Goal: Transaction & Acquisition: Purchase product/service

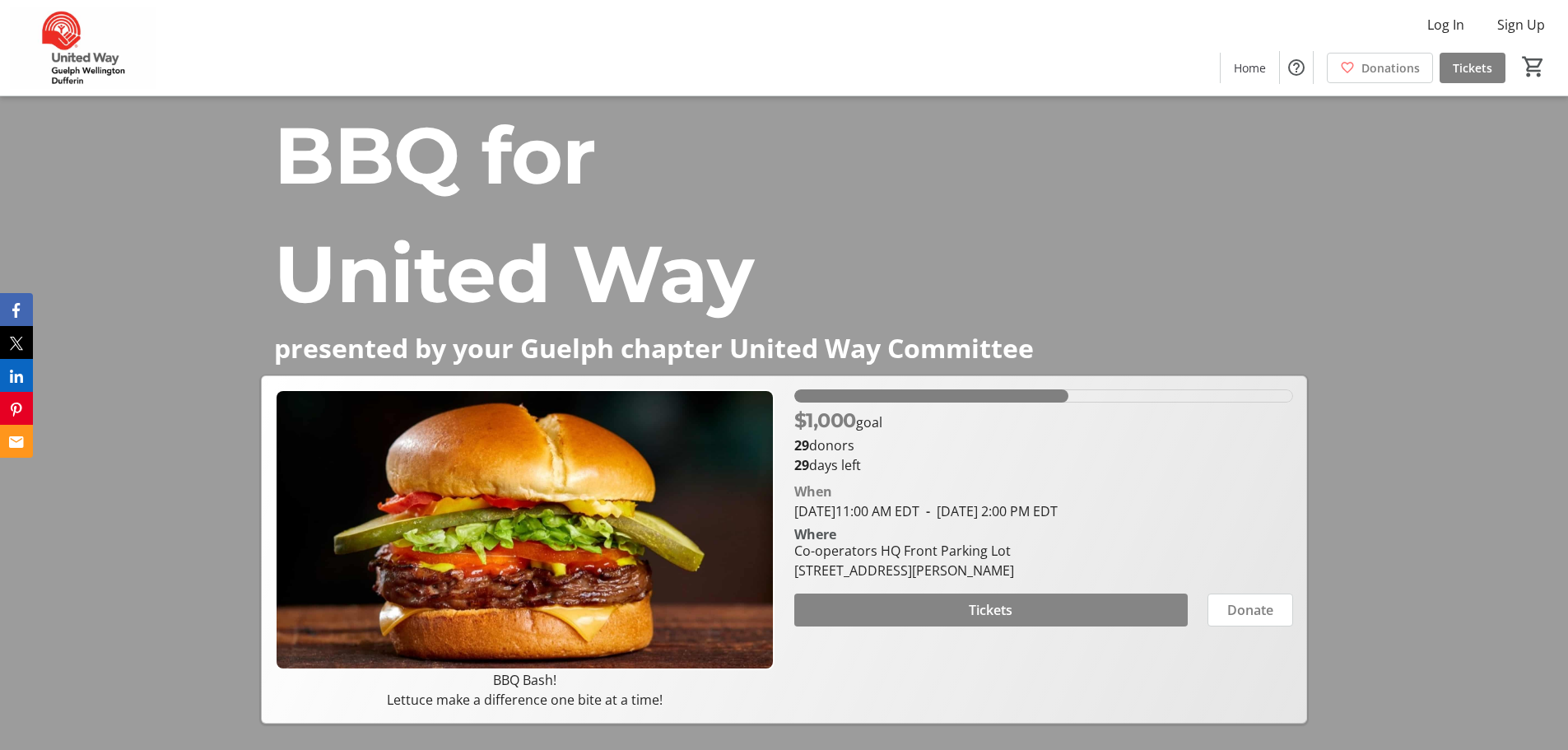
click at [948, 611] on span at bounding box center [990, 610] width 393 height 39
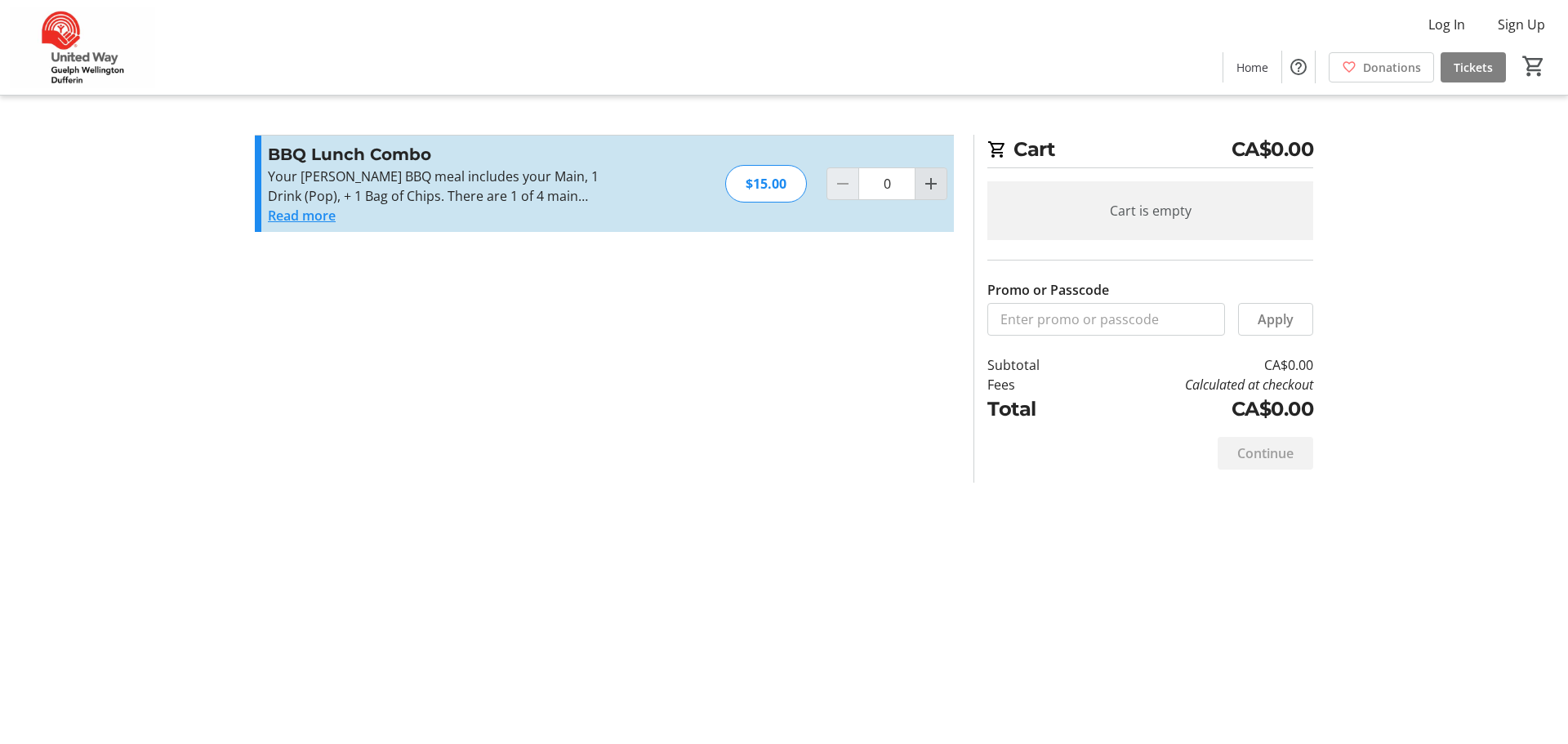
click at [934, 185] on mat-icon "Increment by one" at bounding box center [931, 183] width 20 height 20
type input "1"
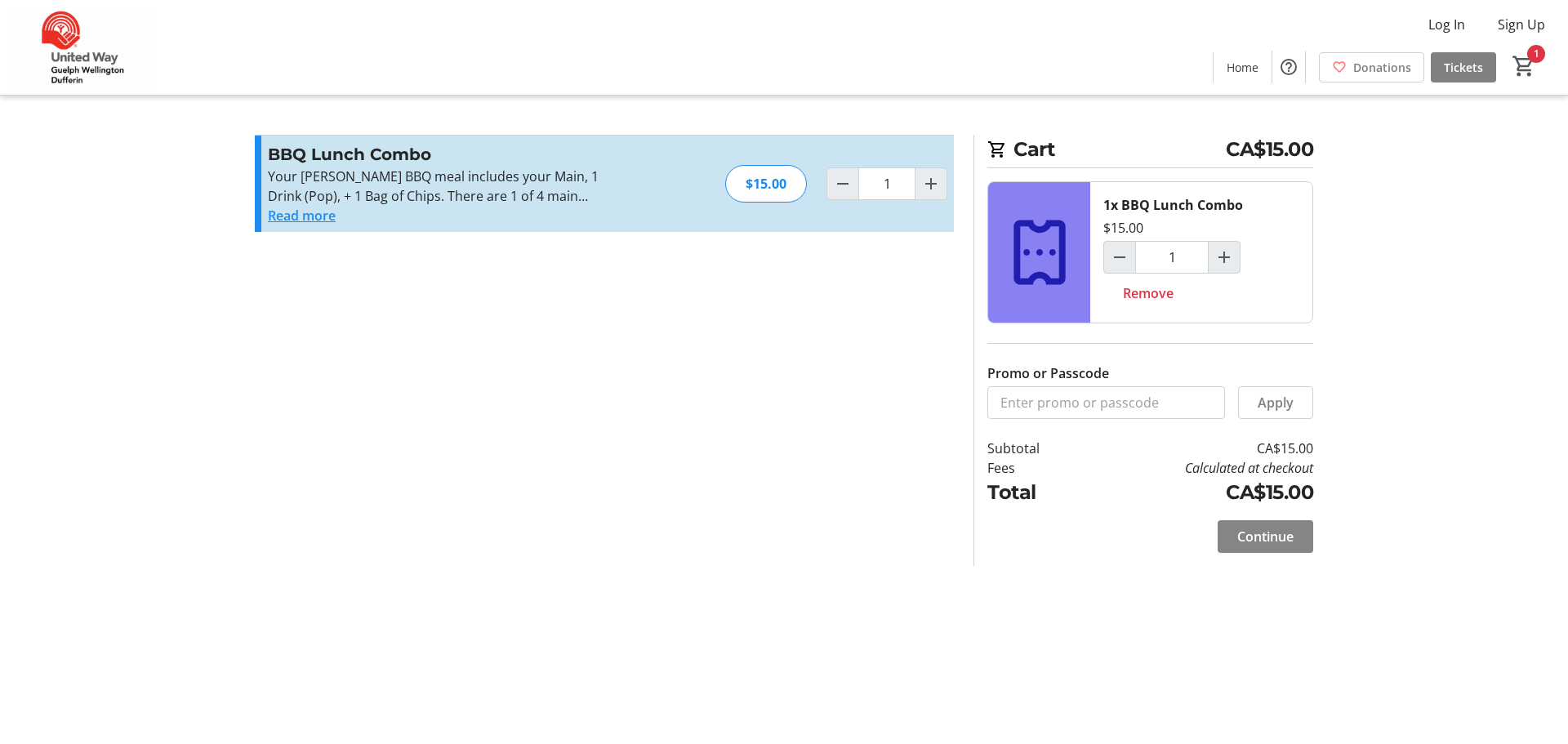
click at [1257, 538] on span "Continue" at bounding box center [1265, 536] width 56 height 20
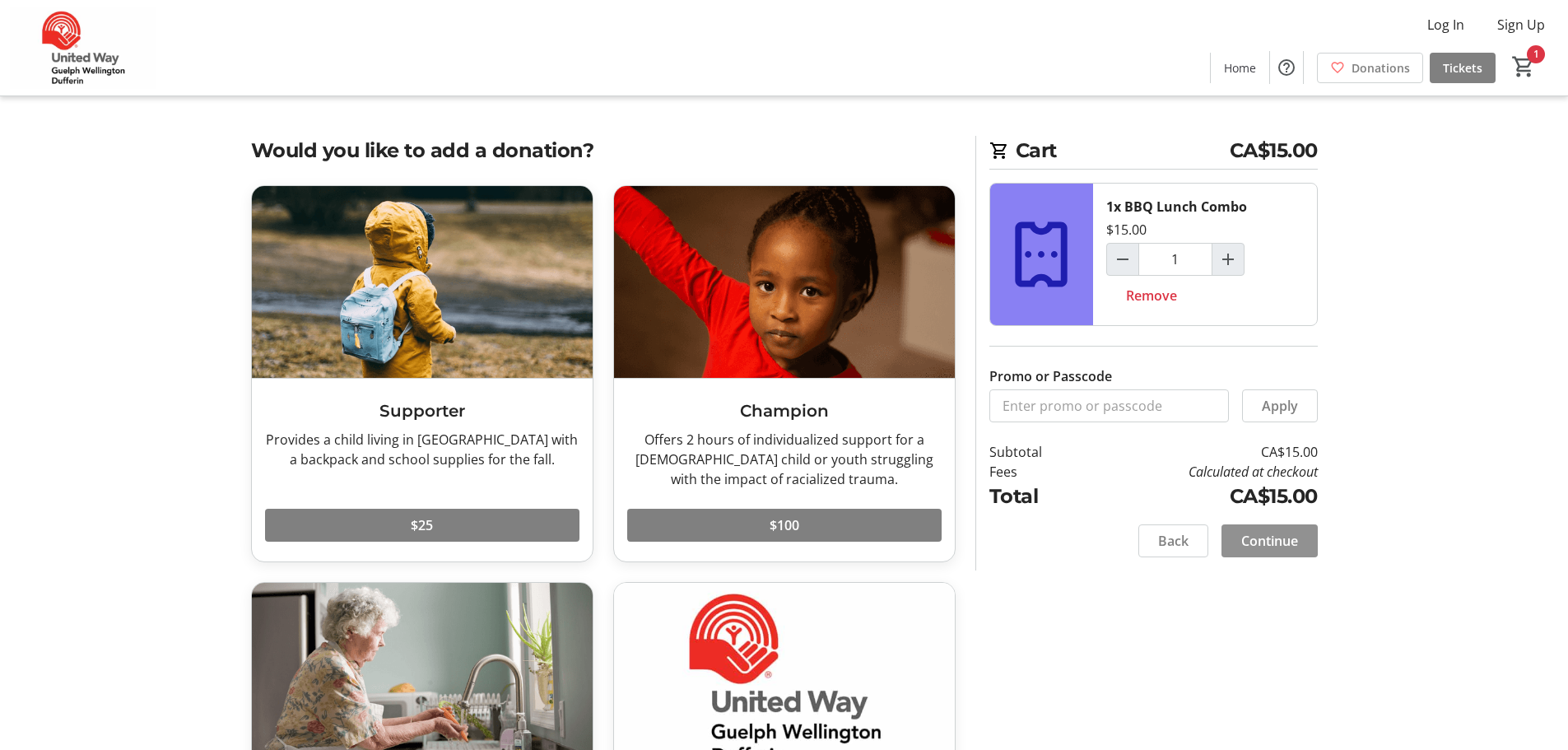
click at [1281, 538] on span "Continue" at bounding box center [1269, 540] width 57 height 20
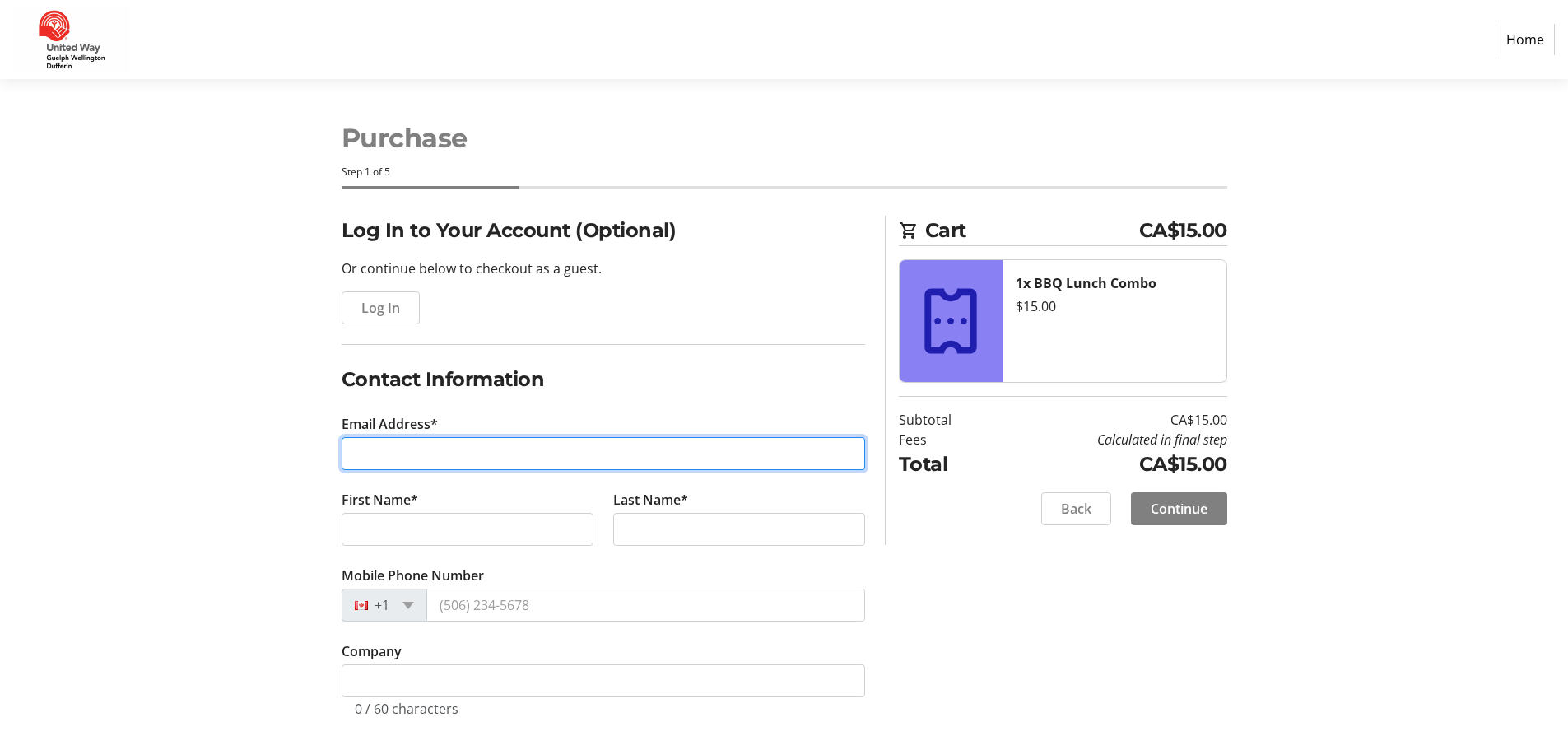
click at [644, 454] on input "Email Address*" at bounding box center [603, 454] width 524 height 33
type input "[PERSON_NAME][EMAIL_ADDRESS][DOMAIN_NAME]"
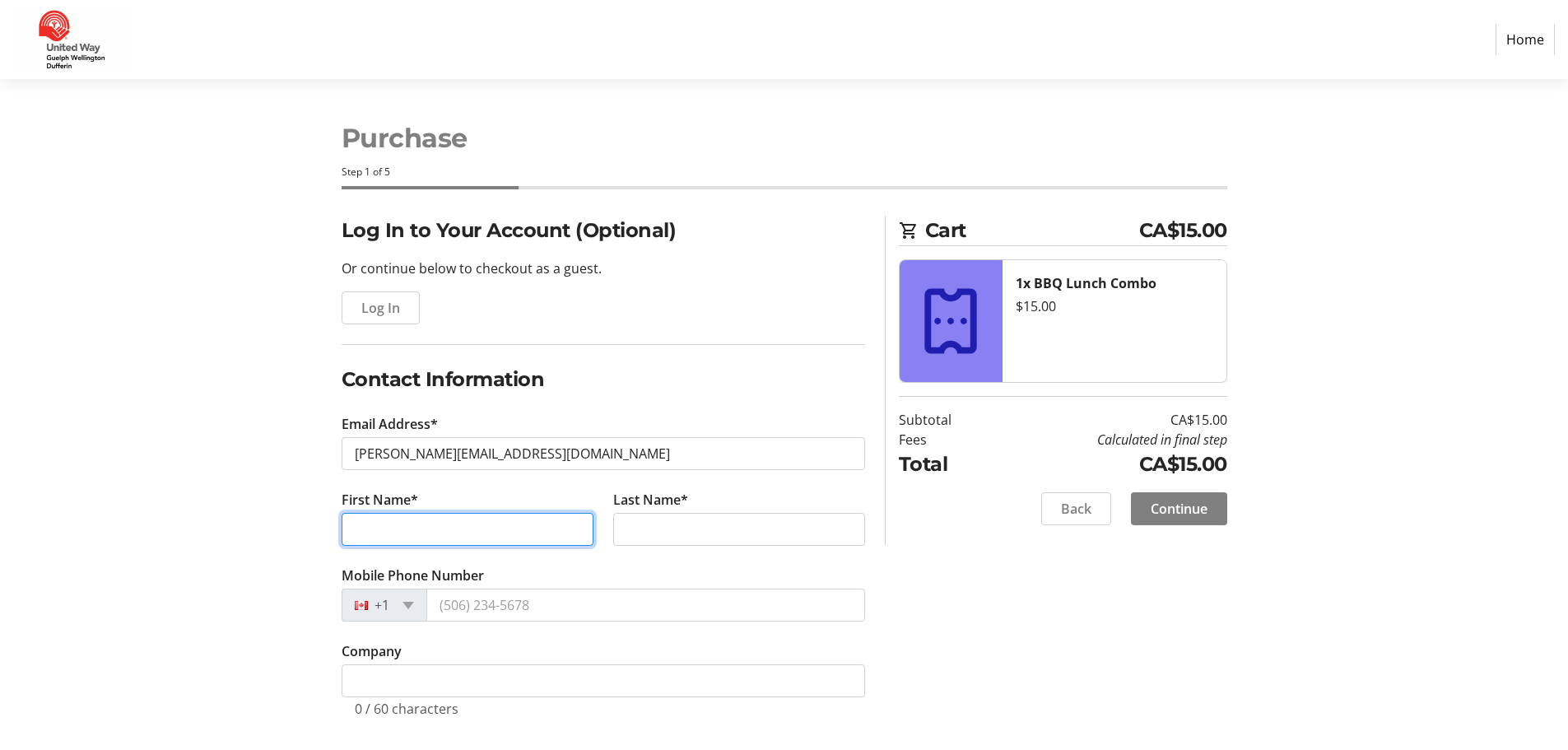
type input "[PERSON_NAME]"
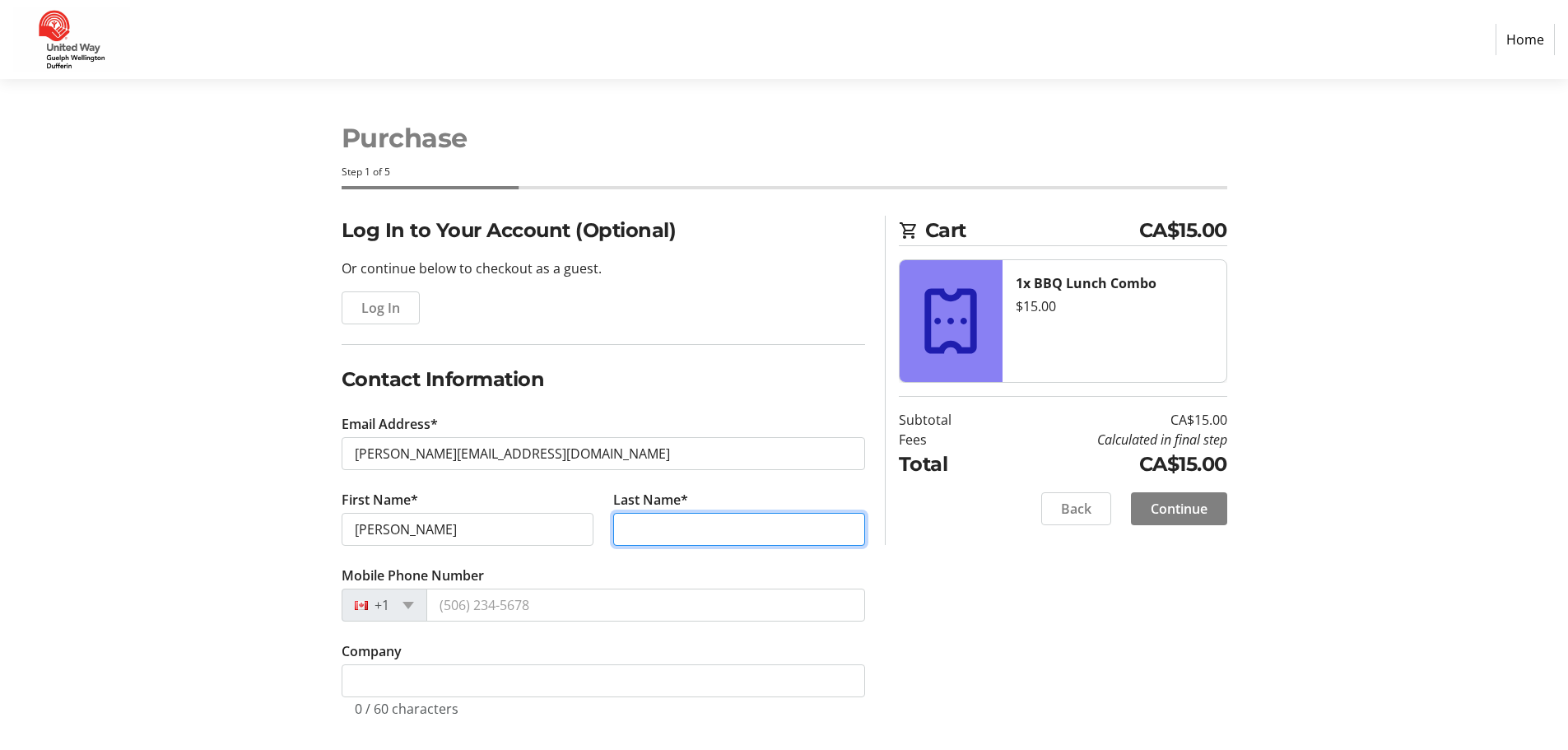
type input "Gray"
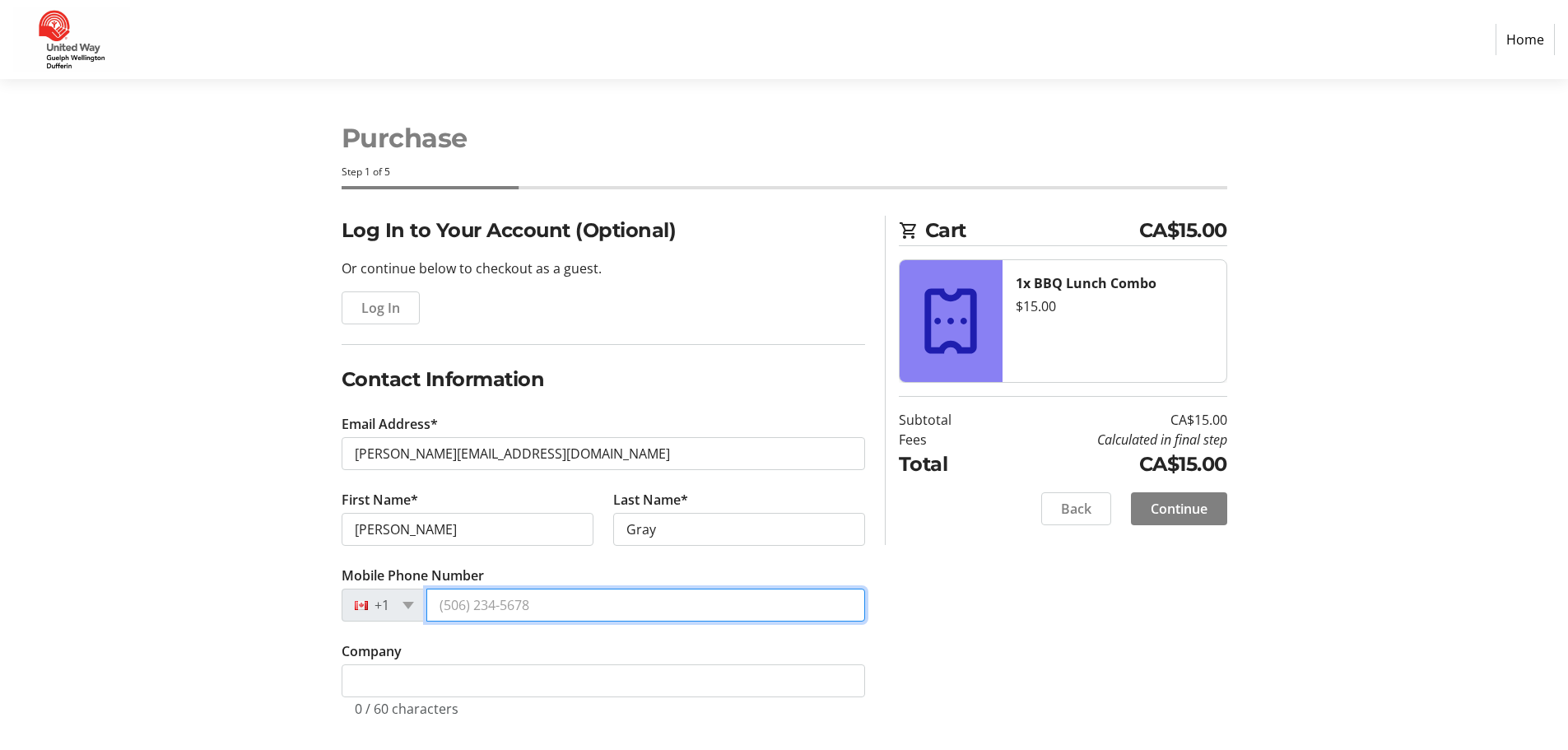
type input "[PHONE_NUMBER]"
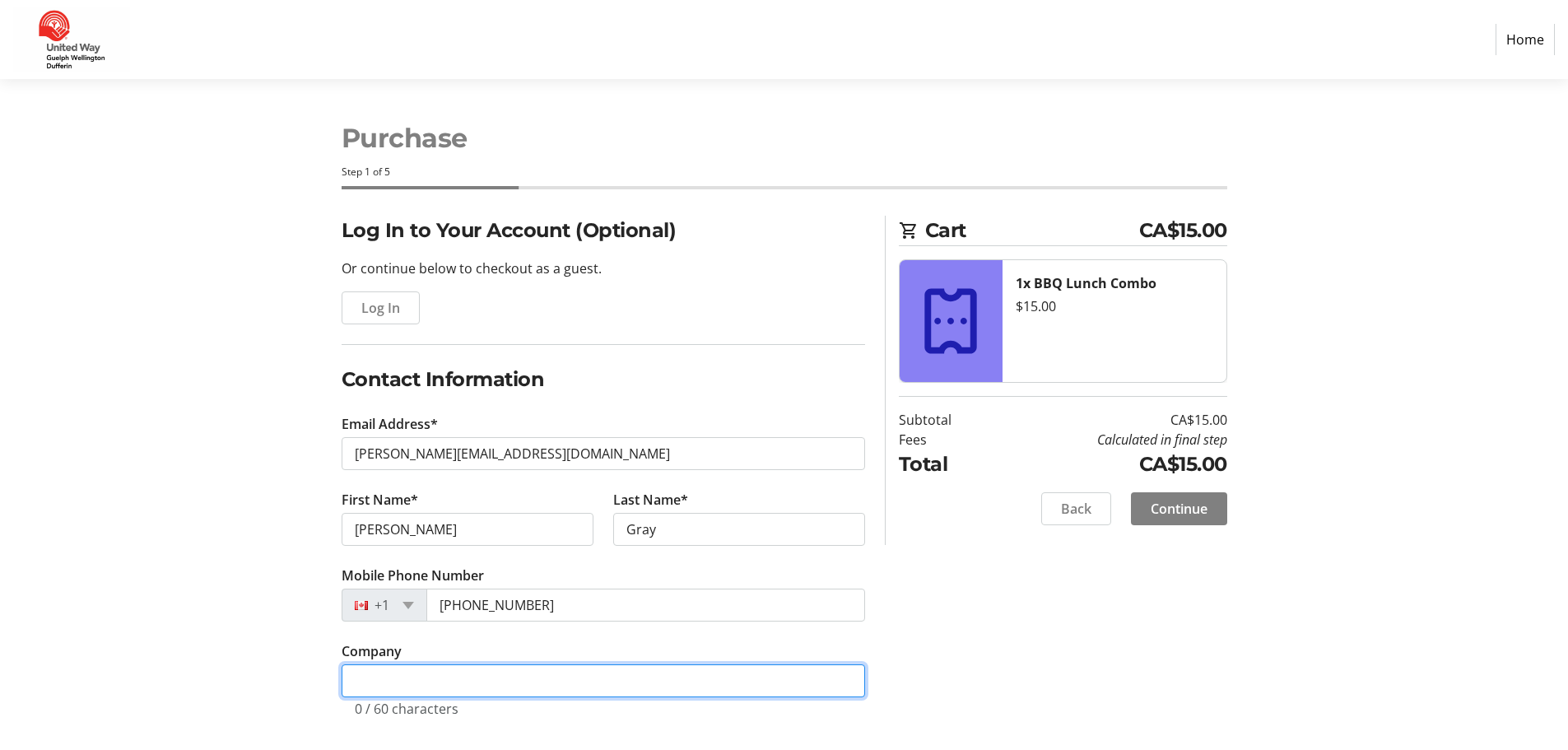
type input "Co-operators"
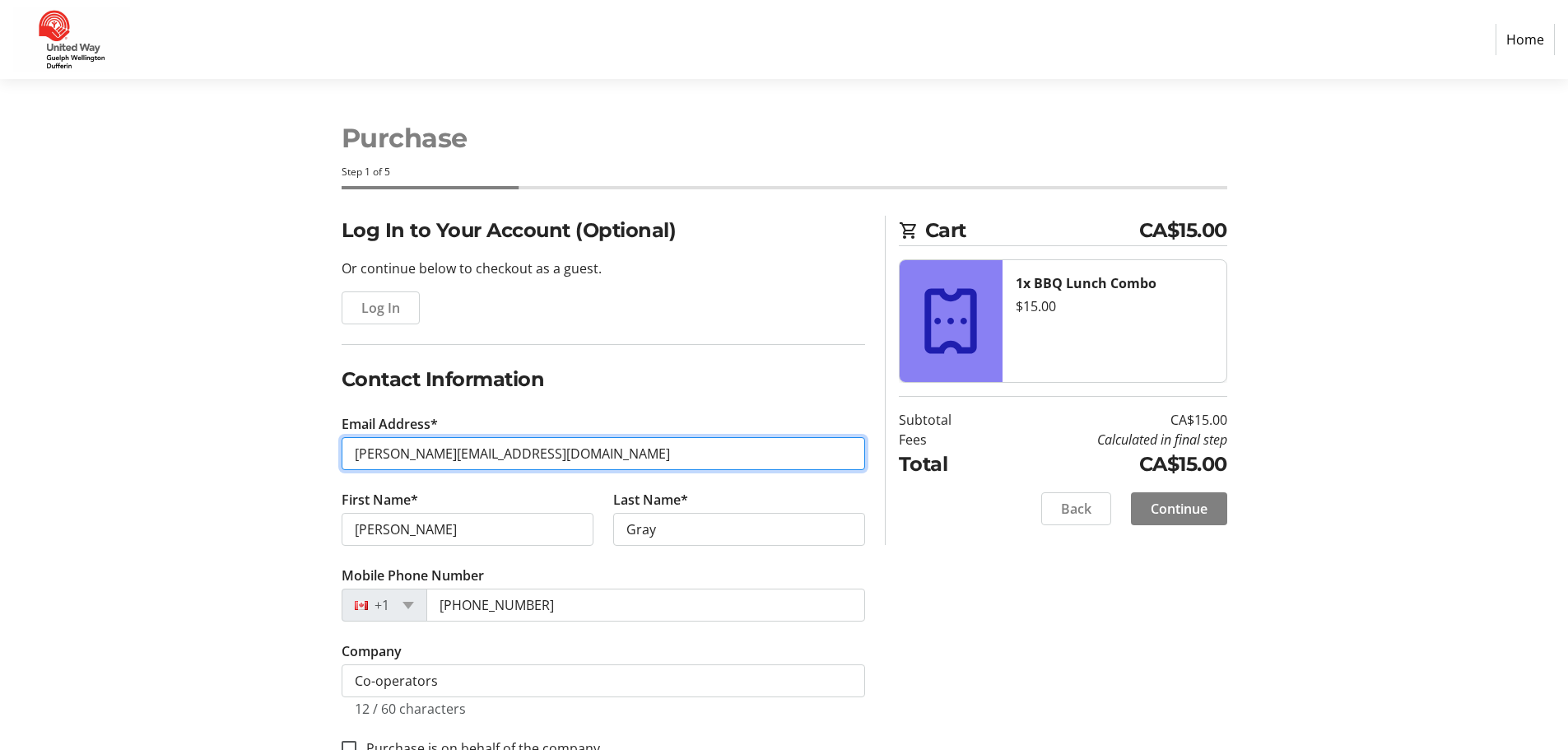
scroll to position [48, 0]
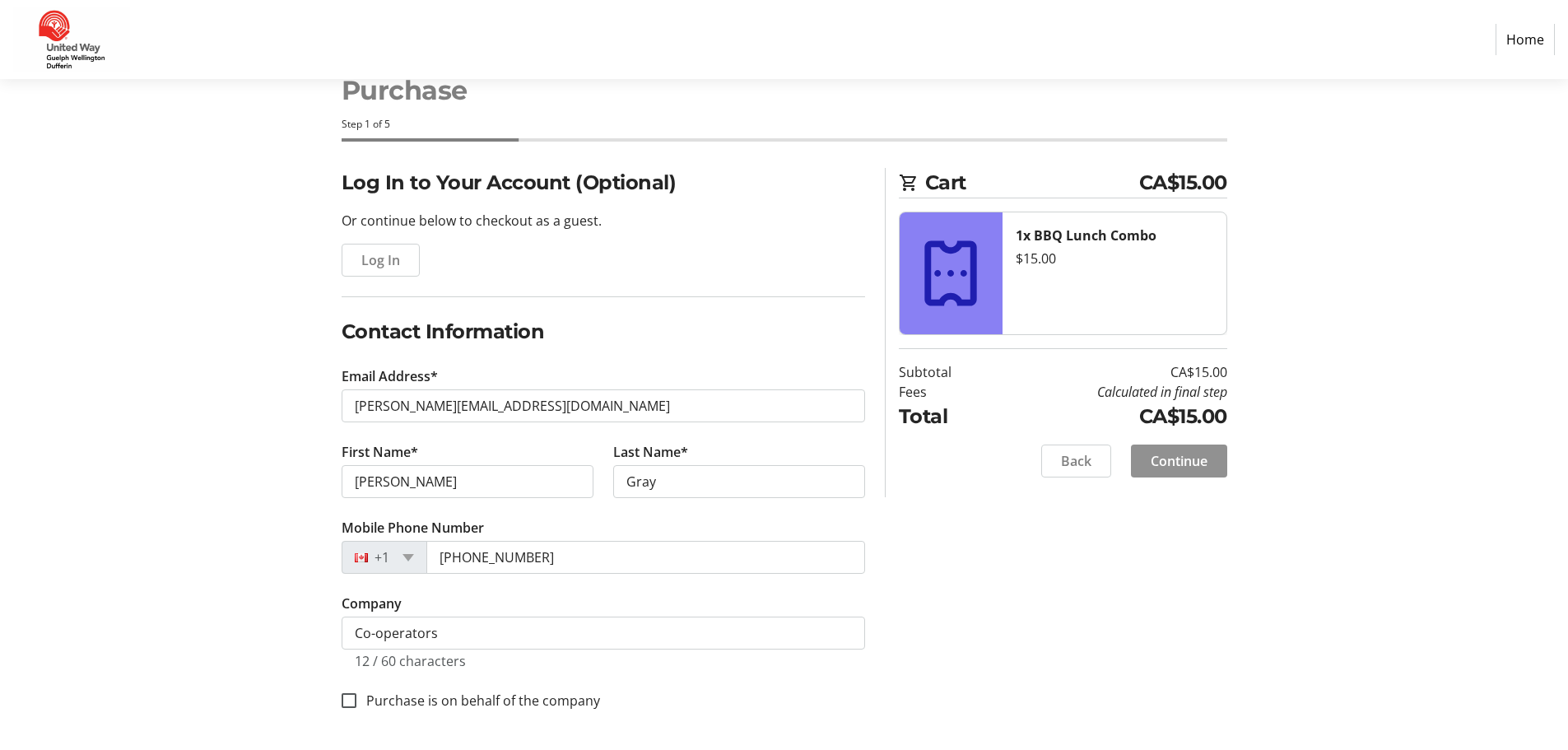
click at [1191, 462] on span "Continue" at bounding box center [1179, 461] width 57 height 20
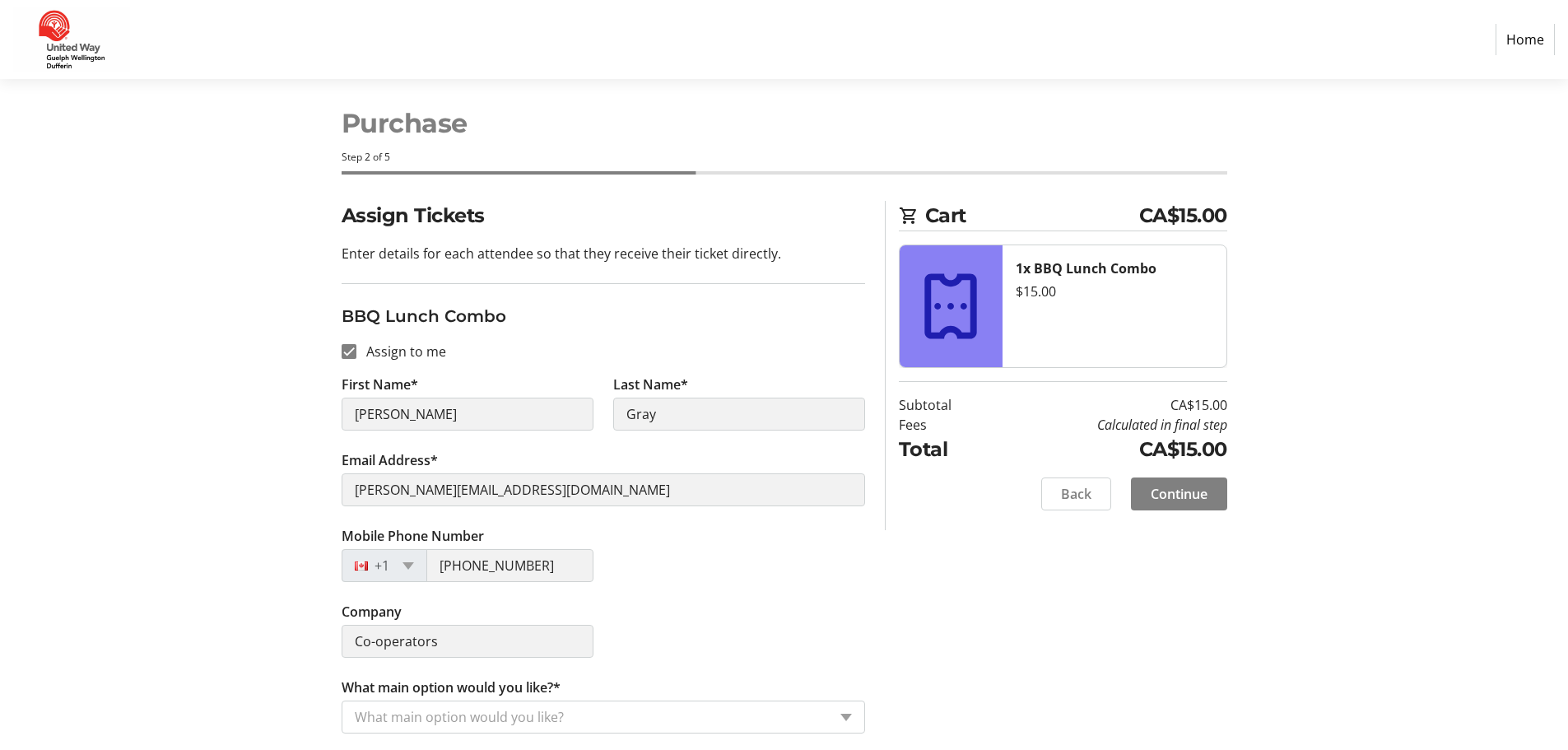
scroll to position [18, 0]
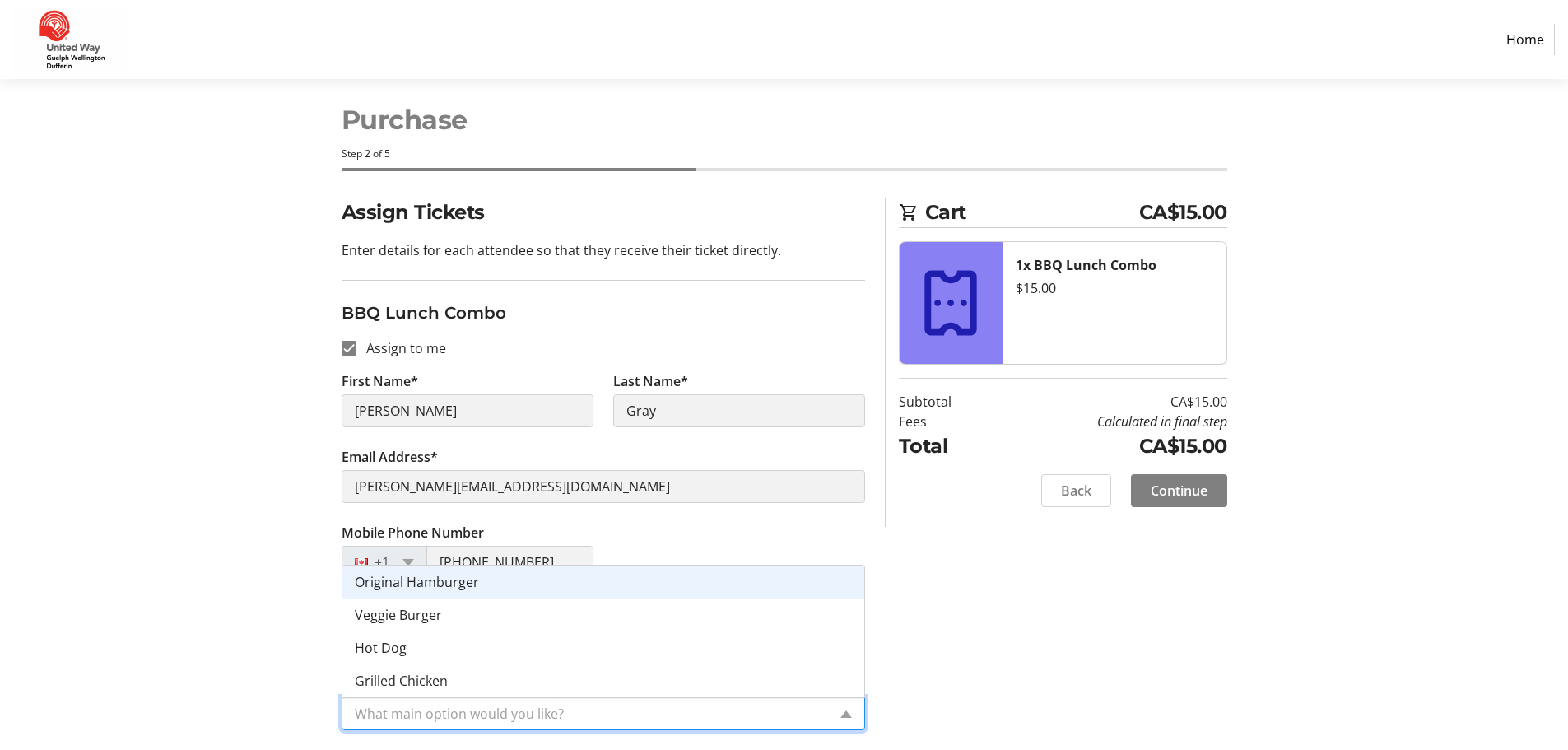
click at [848, 709] on div "What main option would you like?" at bounding box center [603, 713] width 524 height 33
click at [612, 588] on div "Original Hamburger" at bounding box center [603, 582] width 522 height 33
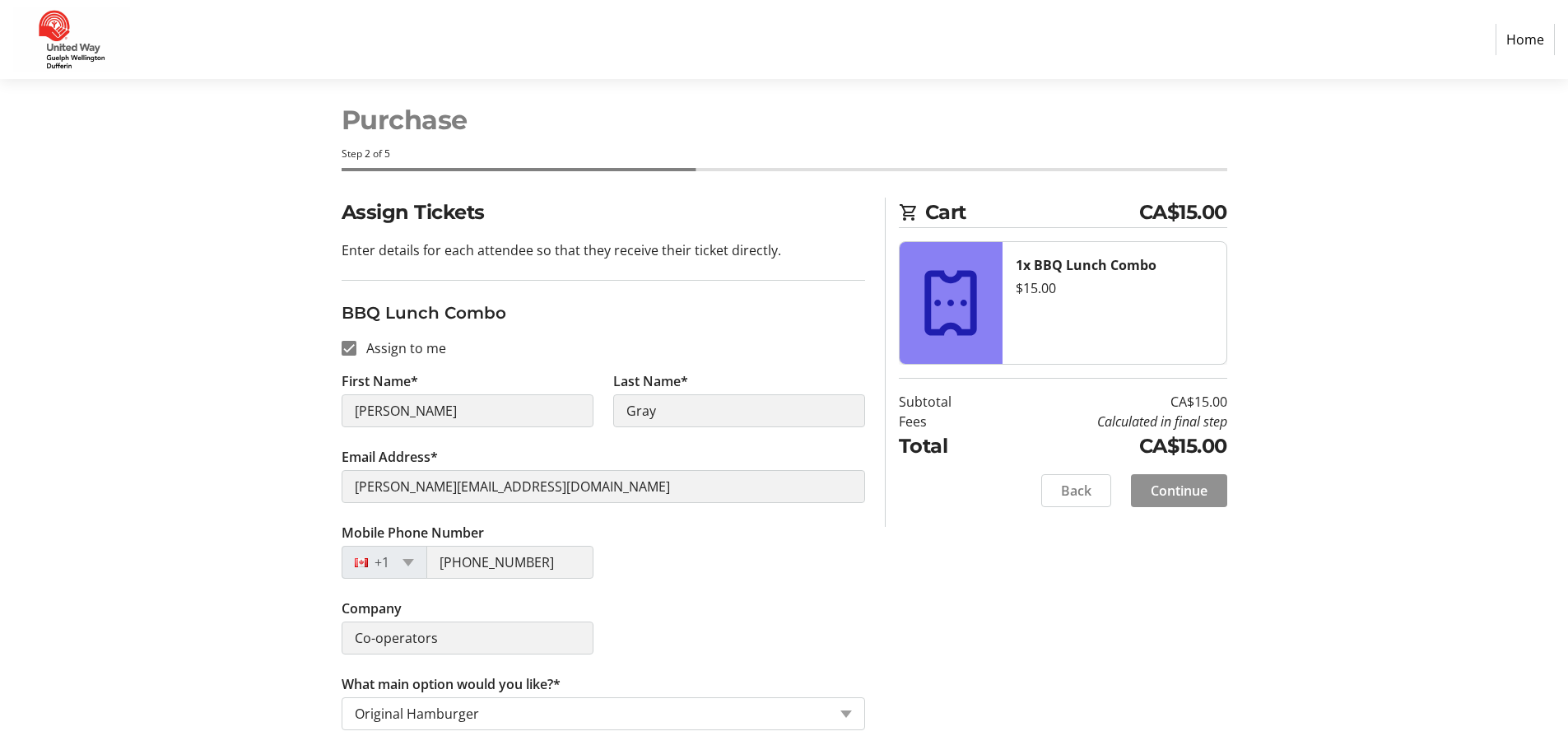
click at [1190, 491] on span "Continue" at bounding box center [1179, 490] width 57 height 20
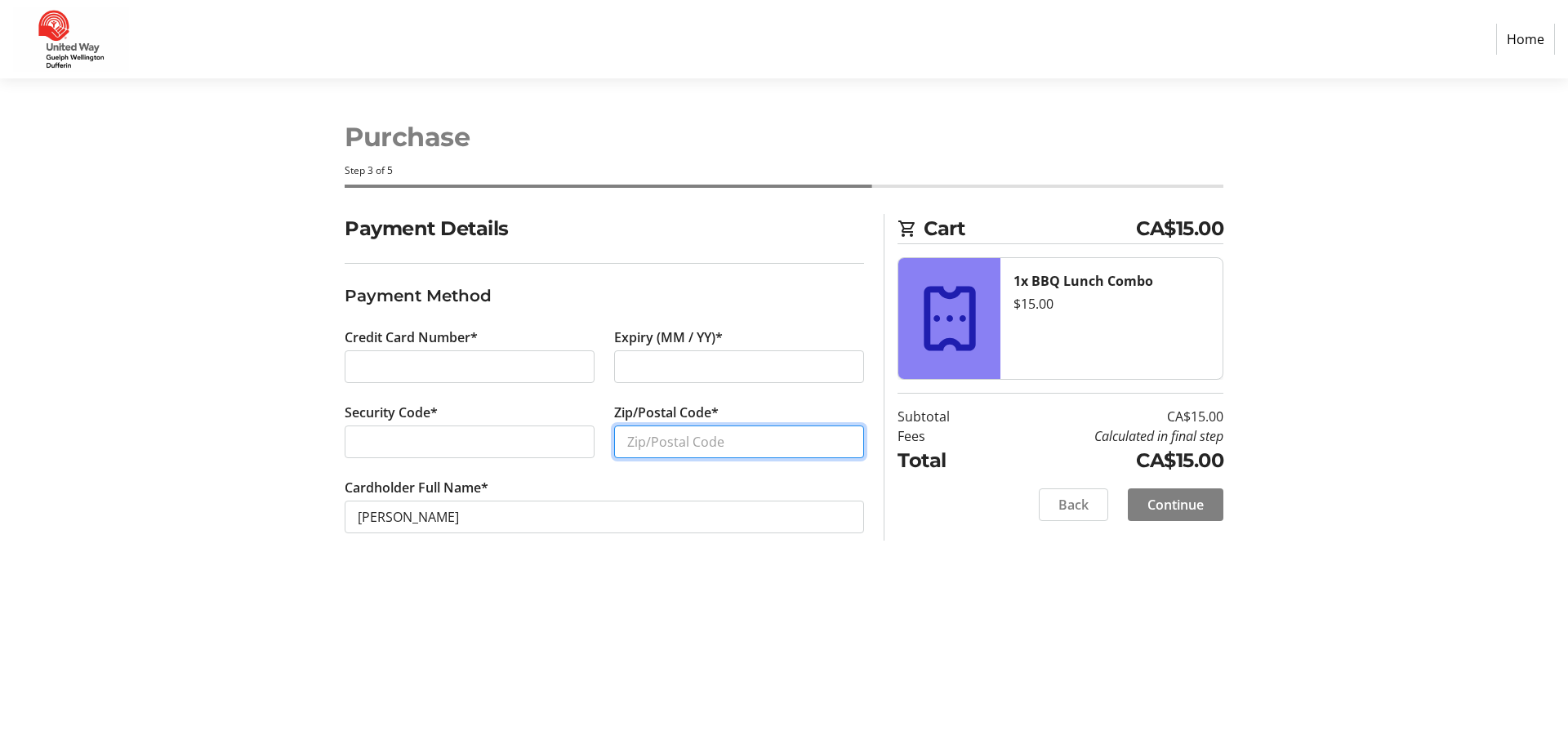
click at [665, 451] on input "Zip/Postal Code*" at bounding box center [739, 442] width 250 height 32
type input "N2H1Y2"
click at [1176, 507] on span "Continue" at bounding box center [1175, 505] width 56 height 20
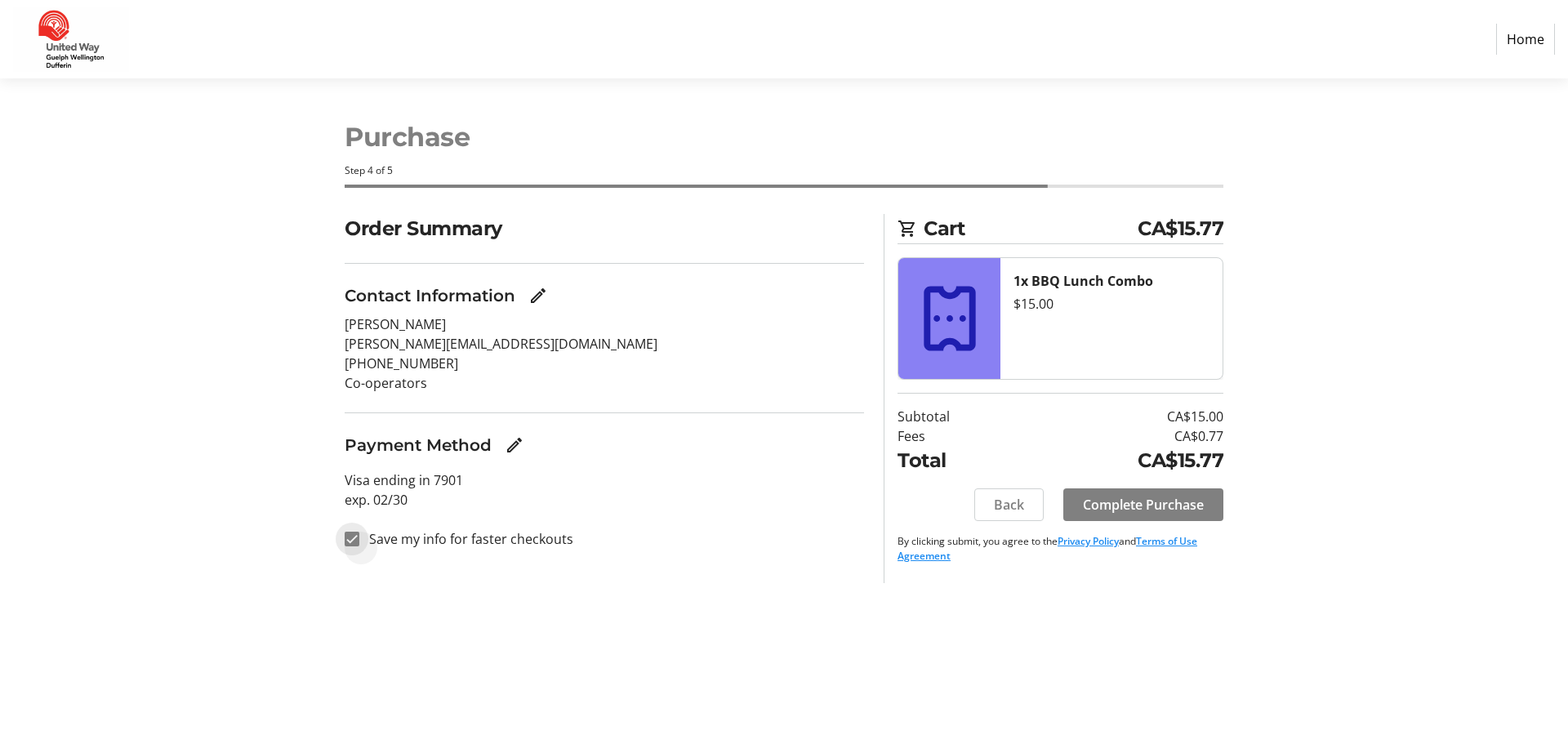
click at [350, 543] on input "Save my info for faster checkouts" at bounding box center [351, 539] width 14 height 14
checkbox input "false"
click at [1145, 499] on span "Complete Purchase" at bounding box center [1144, 505] width 121 height 20
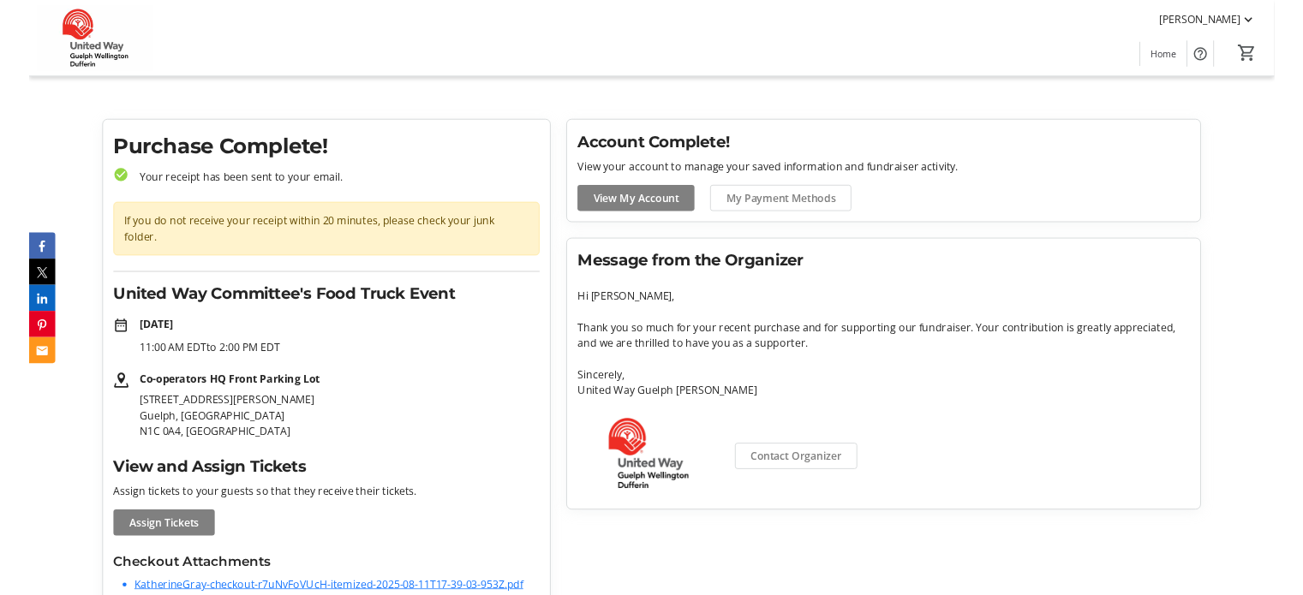
scroll to position [58, 0]
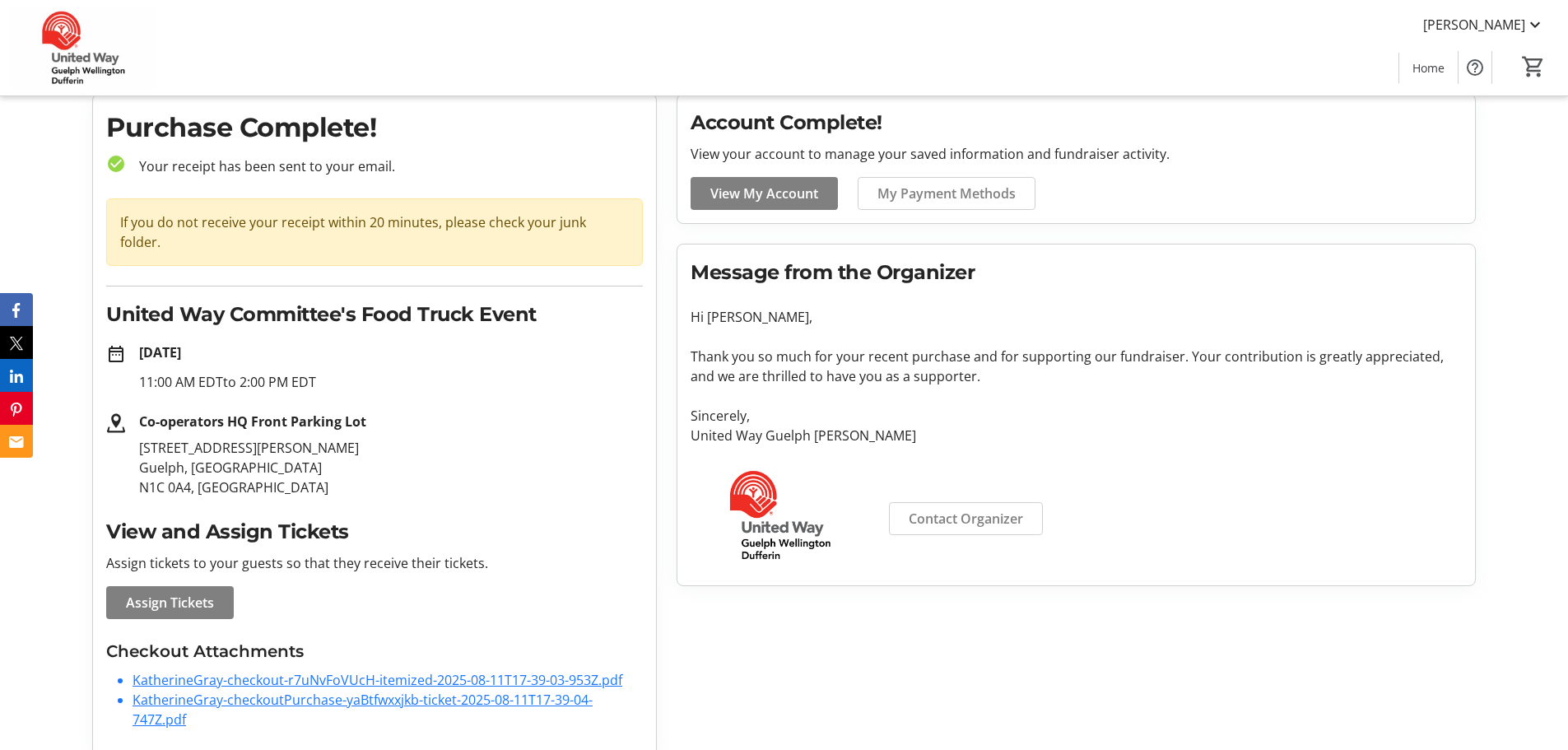
click at [589, 671] on link "KatherineGray-checkout-r7uNvFoVUcH-itemized-2025-08-11T17-39-03-953Z.pdf" at bounding box center [378, 680] width 490 height 18
click at [318, 691] on link "KatherineGray-checkoutPurchase-yaBtfwxxjkb-ticket-2025-08-11T17-39-04-747Z.pdf" at bounding box center [362, 710] width 460 height 38
